Goal: Navigation & Orientation: Find specific page/section

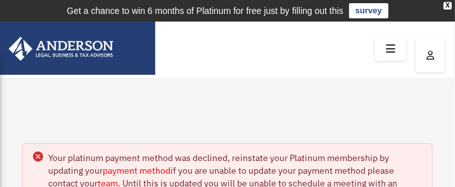
click at [391, 47] on icon at bounding box center [391, 49] width 18 height 20
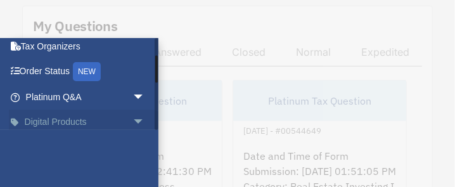
scroll to position [219, 0]
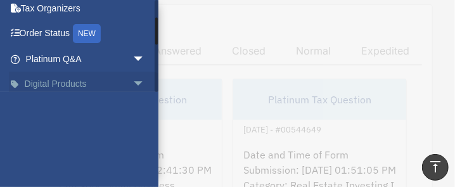
click at [133, 82] on span "arrow_drop_down" at bounding box center [145, 85] width 25 height 26
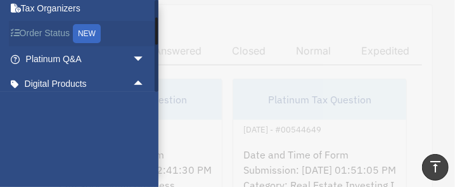
click at [18, 30] on icon at bounding box center [19, 33] width 2 height 9
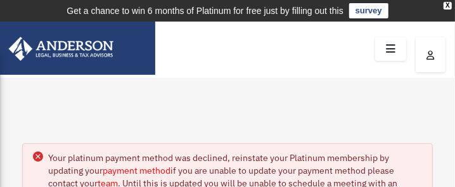
click at [391, 49] on icon at bounding box center [391, 49] width 18 height 20
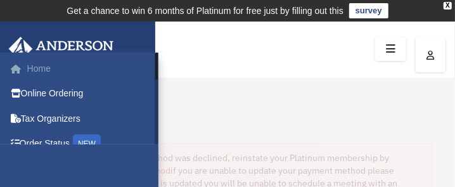
click at [36, 65] on link "Home" at bounding box center [86, 68] width 155 height 25
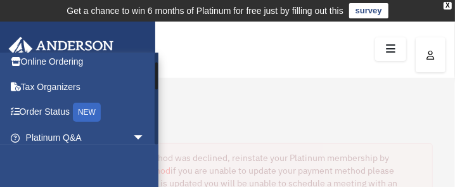
scroll to position [10, 0]
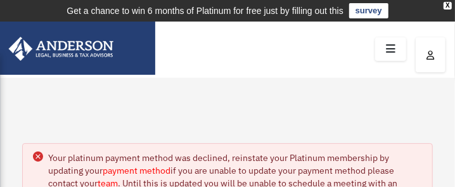
click at [391, 48] on icon at bounding box center [391, 49] width 18 height 20
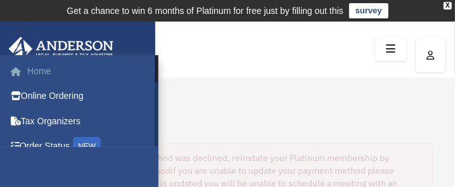
click at [39, 72] on link "Home" at bounding box center [86, 70] width 155 height 25
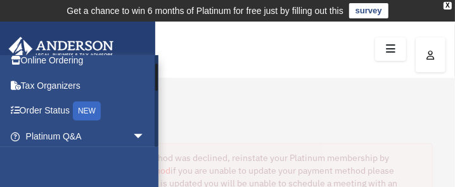
scroll to position [37, 0]
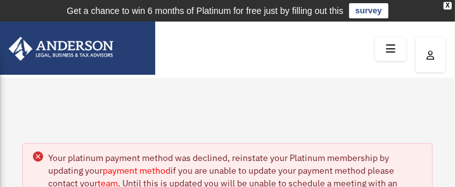
click at [433, 55] on icon "button" at bounding box center [431, 55] width 8 height 9
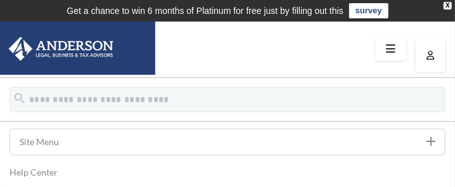
click at [32, 139] on link "Site Menu add" at bounding box center [228, 142] width 436 height 27
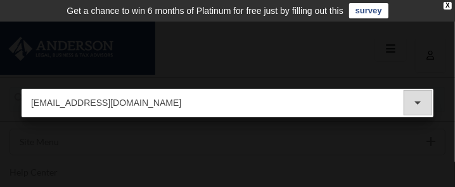
click at [419, 101] on icon "arrow_drop_down" at bounding box center [418, 102] width 15 height 15
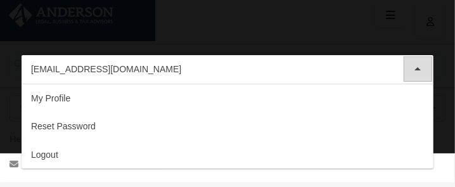
scroll to position [63, 0]
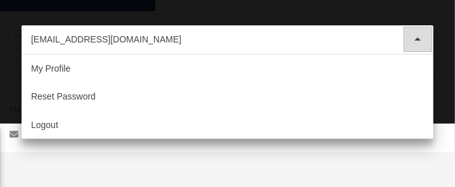
click at [58, 65] on link "My Profile" at bounding box center [228, 69] width 412 height 29
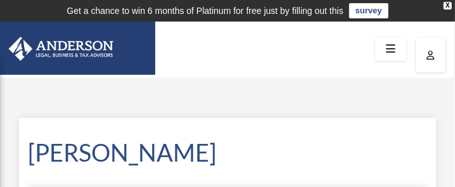
click at [393, 48] on icon at bounding box center [391, 49] width 18 height 20
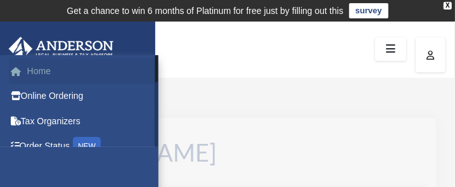
click at [42, 69] on link "Home" at bounding box center [86, 70] width 155 height 25
